Goal: Task Accomplishment & Management: Use online tool/utility

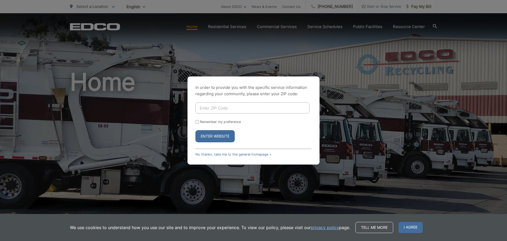
click at [227, 106] on input "Enter ZIP Code" at bounding box center [252, 107] width 114 height 11
type input "92020"
click at [220, 134] on button "Enter Website" at bounding box center [214, 136] width 39 height 12
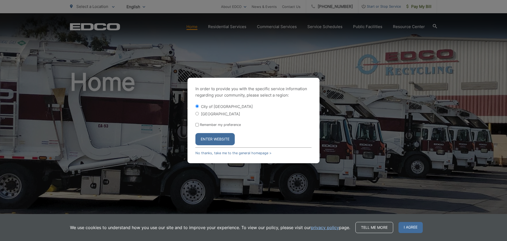
click at [219, 139] on button "Enter Website" at bounding box center [214, 139] width 39 height 12
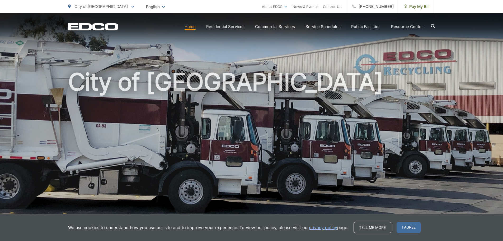
click at [419, 6] on span "Pay My Bill" at bounding box center [417, 6] width 25 height 6
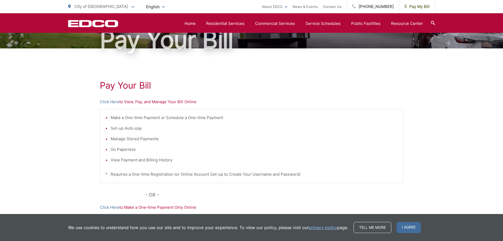
scroll to position [53, 0]
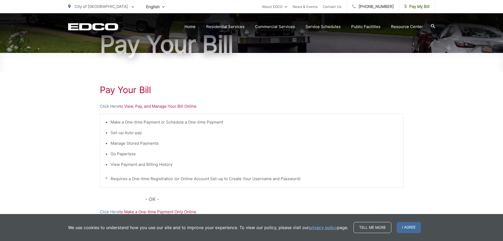
click at [108, 106] on link "Click Here" at bounding box center [110, 106] width 20 height 6
